Goal: Use online tool/utility: Use online tool/utility

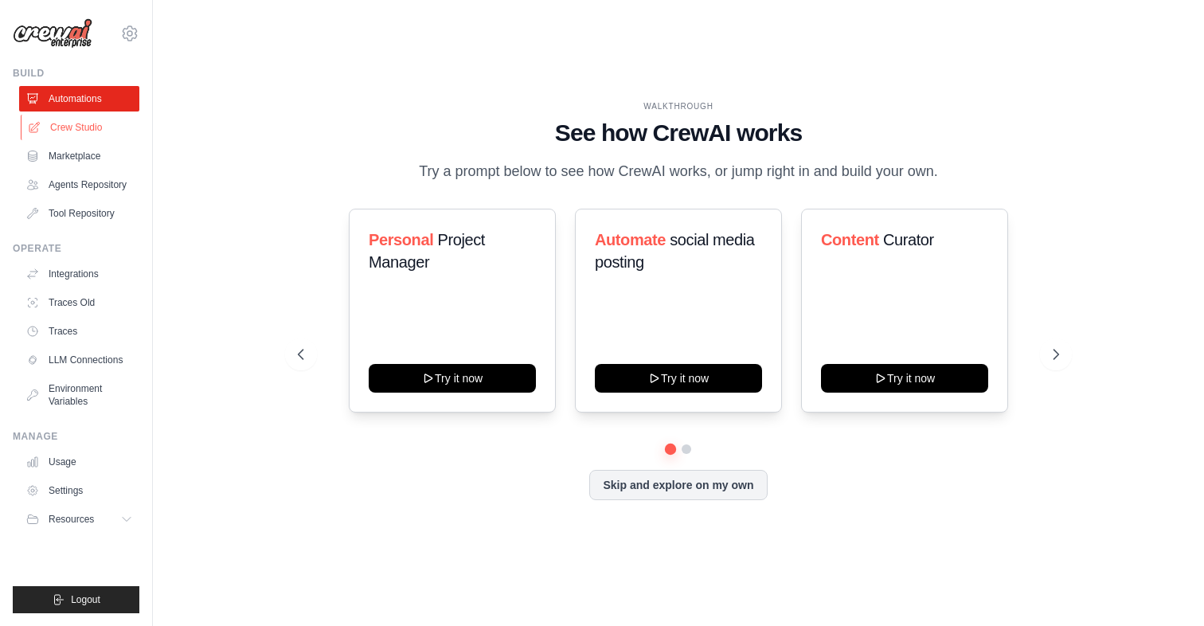
click at [97, 128] on link "Crew Studio" at bounding box center [81, 127] width 120 height 25
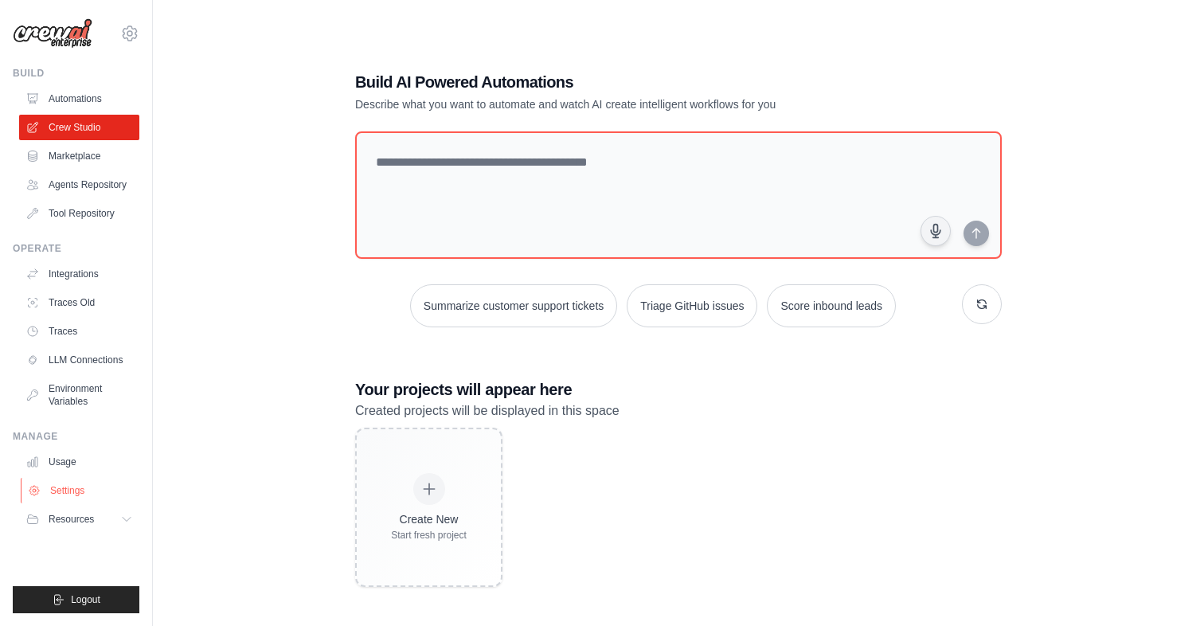
scroll to position [32, 0]
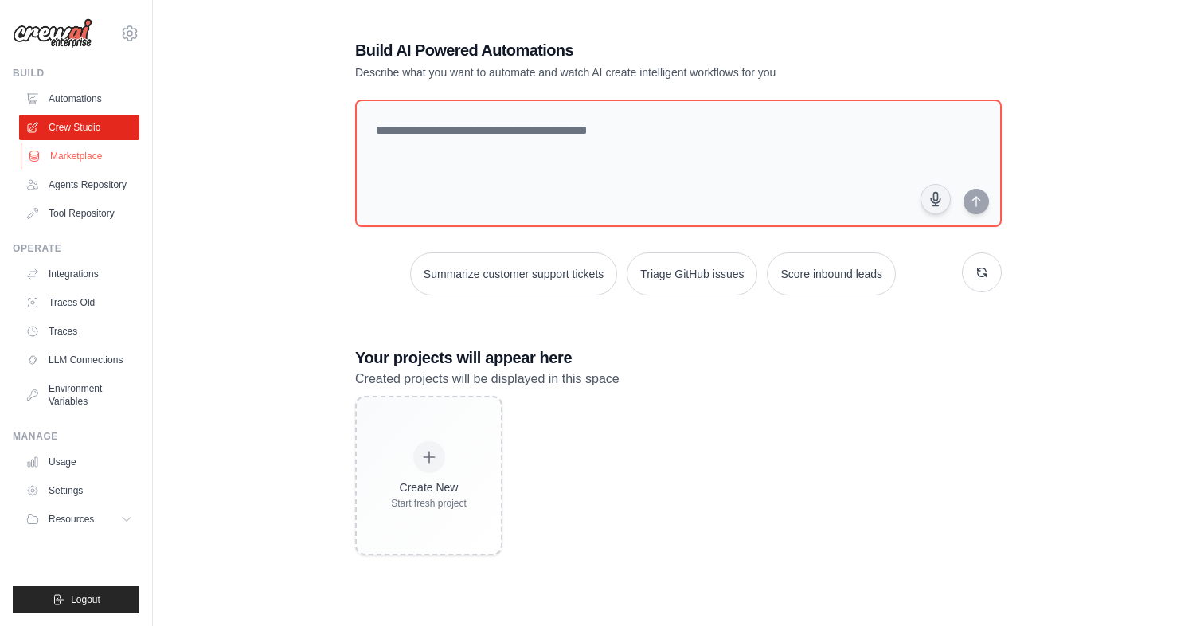
click at [97, 154] on link "Marketplace" at bounding box center [81, 155] width 120 height 25
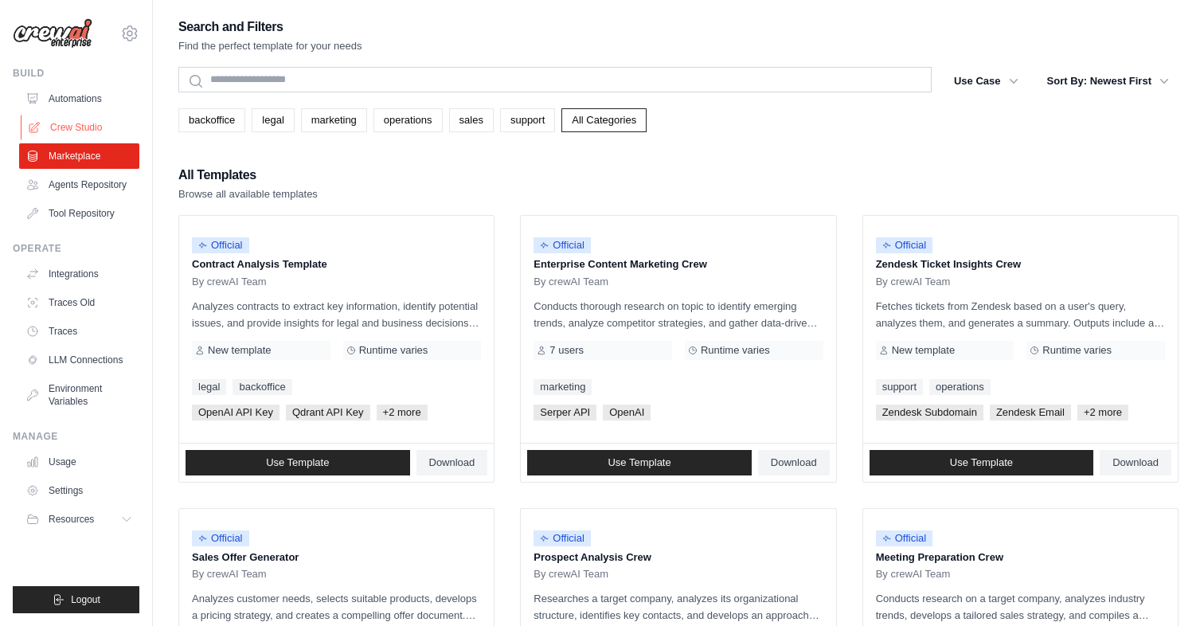
click at [97, 126] on link "Crew Studio" at bounding box center [81, 127] width 120 height 25
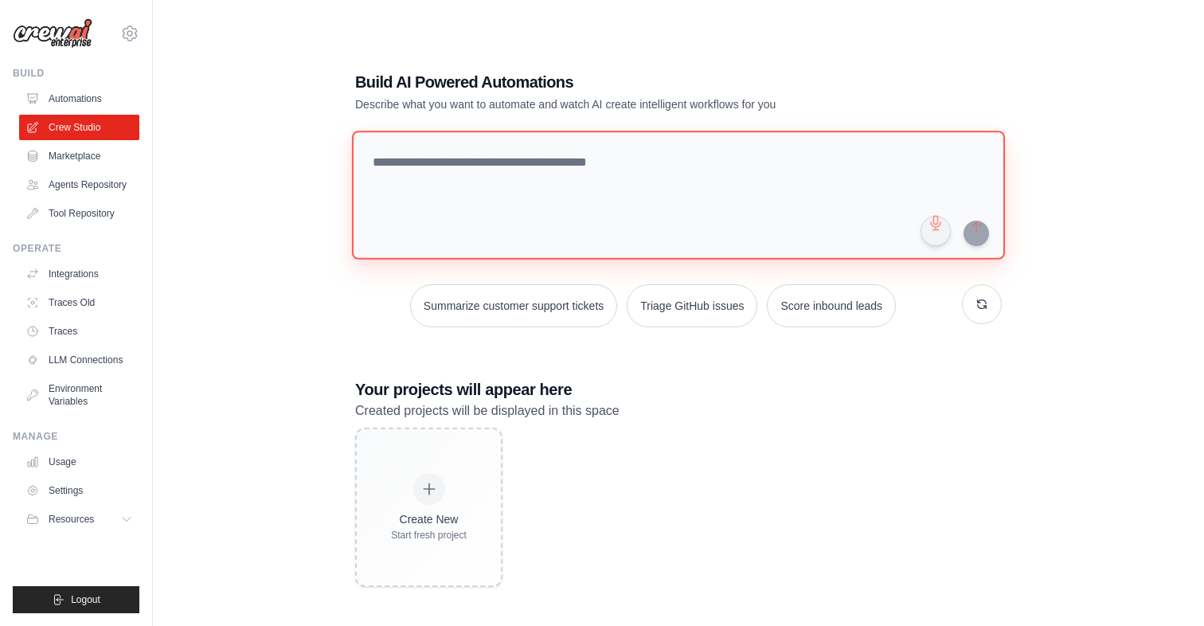
click at [596, 188] on textarea at bounding box center [678, 195] width 653 height 129
type textarea "*"
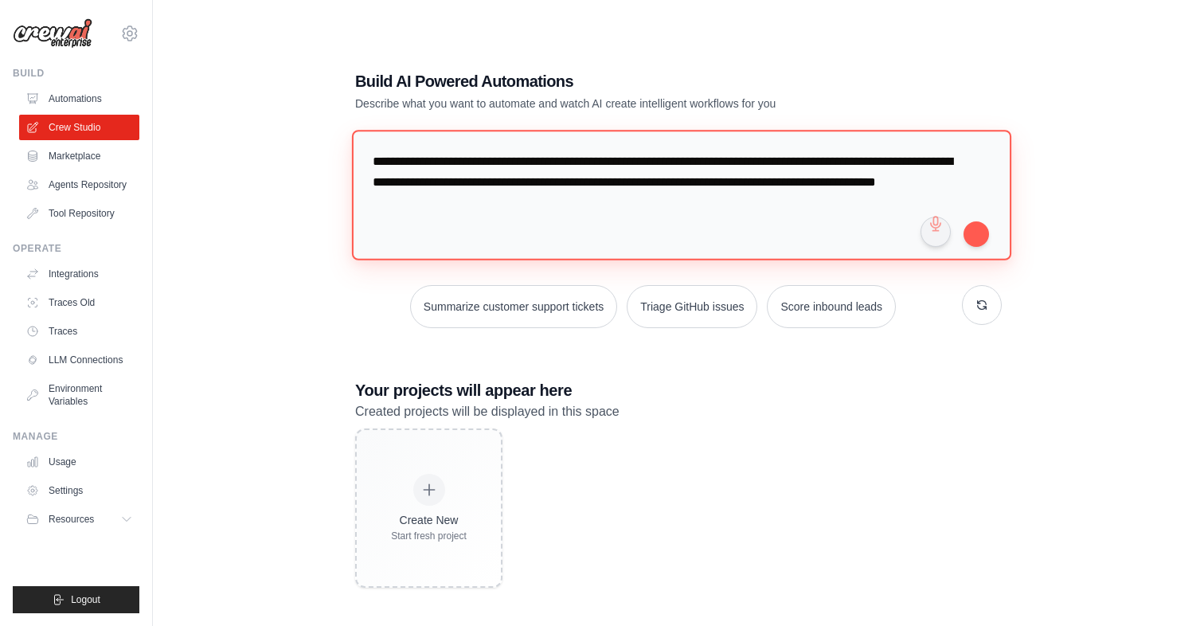
type textarea "**********"
